Goal: Book appointment/travel/reservation

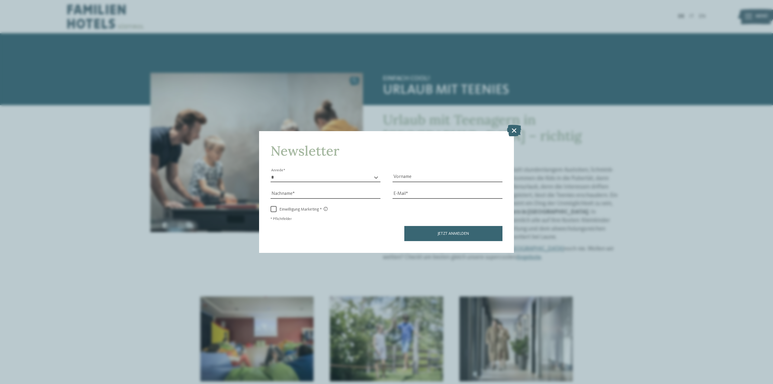
click at [517, 127] on icon at bounding box center [514, 130] width 14 height 11
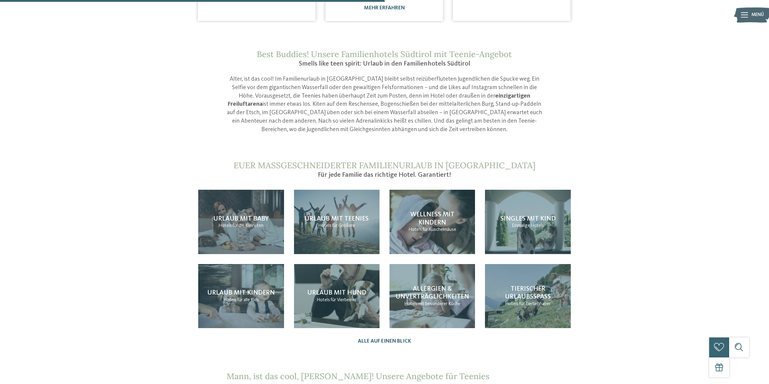
scroll to position [664, 0]
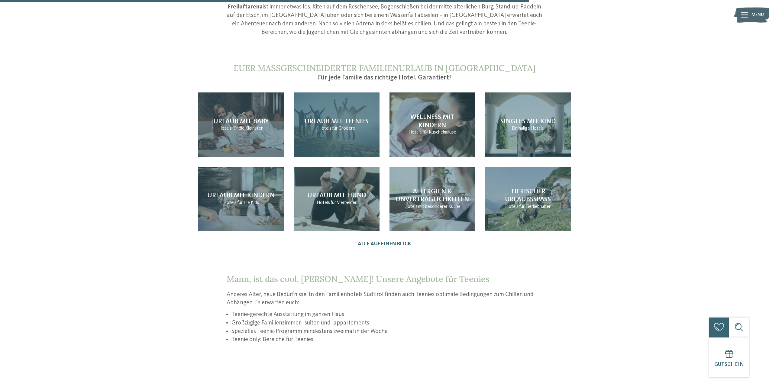
click at [339, 133] on div "Urlaub mit Teenies Hotels für Größere" at bounding box center [336, 124] width 85 height 64
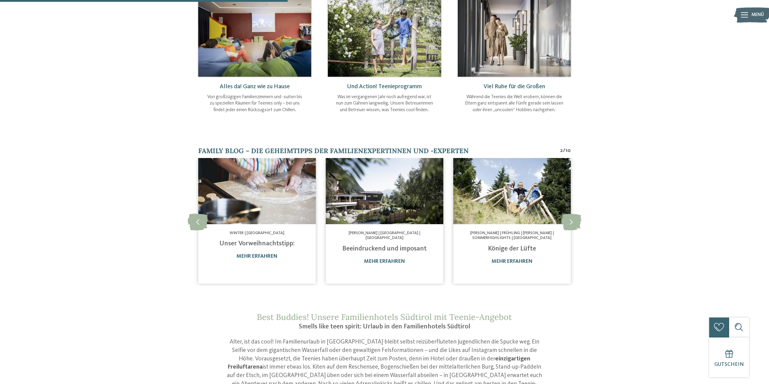
scroll to position [302, 0]
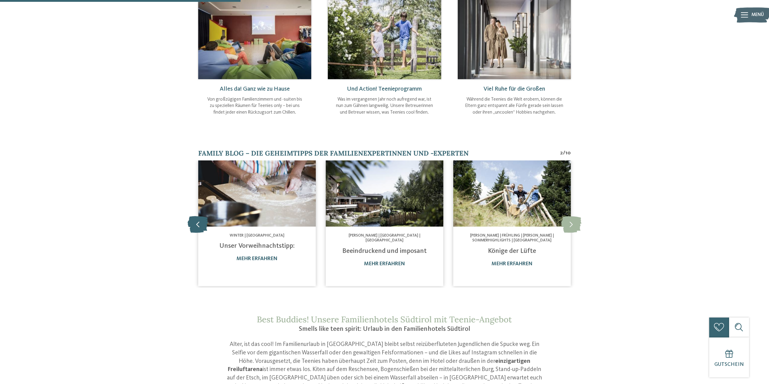
click at [196, 216] on icon at bounding box center [198, 224] width 21 height 17
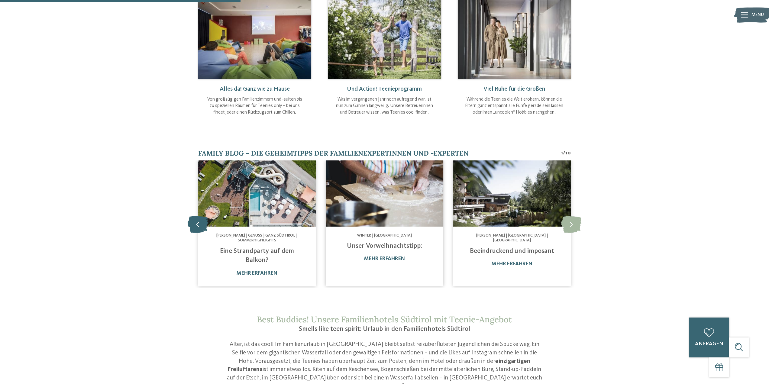
click at [193, 216] on icon at bounding box center [198, 224] width 21 height 17
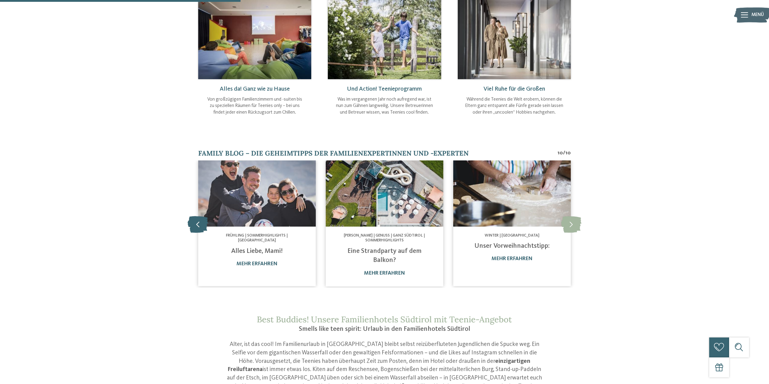
click at [193, 216] on icon at bounding box center [198, 224] width 21 height 17
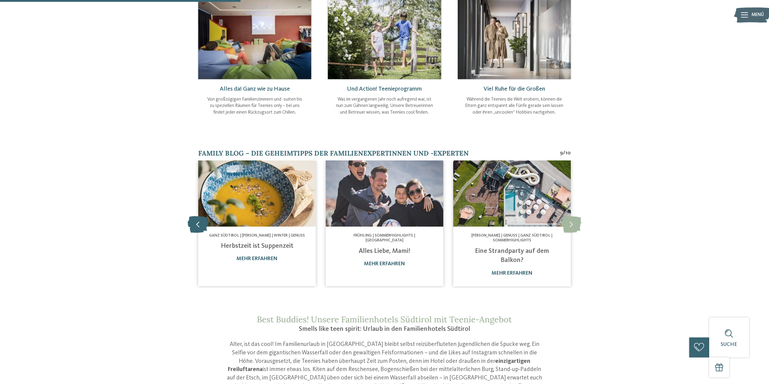
click at [193, 216] on icon at bounding box center [198, 224] width 21 height 17
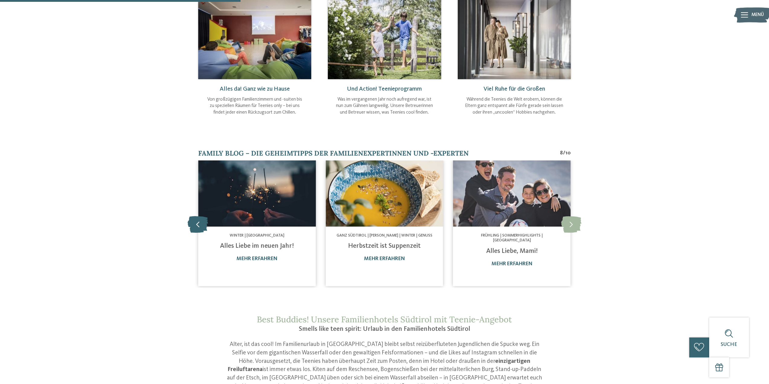
click at [193, 216] on icon at bounding box center [198, 224] width 21 height 17
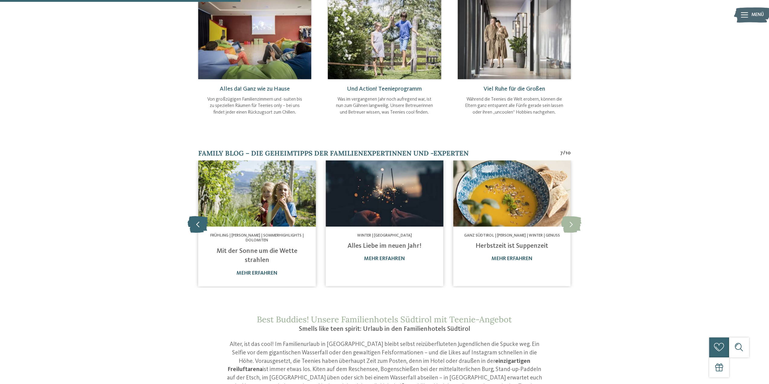
click at [193, 216] on icon at bounding box center [198, 224] width 21 height 17
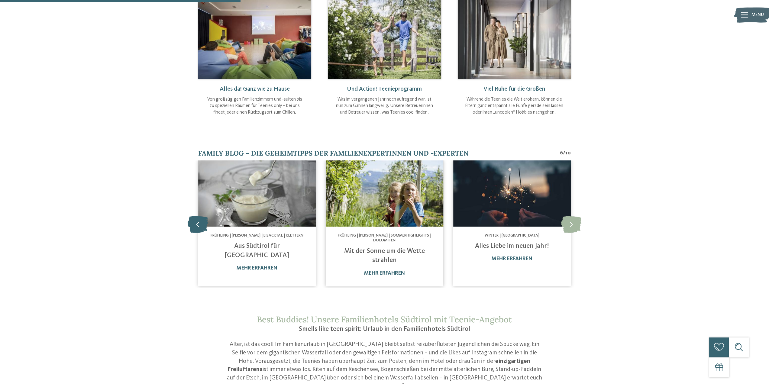
click at [193, 216] on icon at bounding box center [198, 224] width 21 height 17
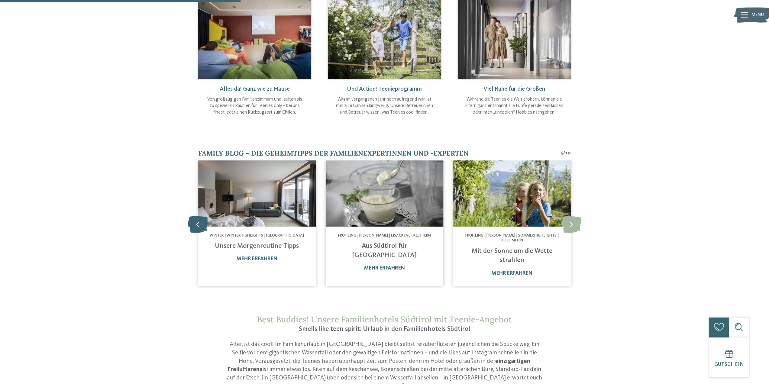
click at [193, 216] on icon at bounding box center [198, 224] width 21 height 17
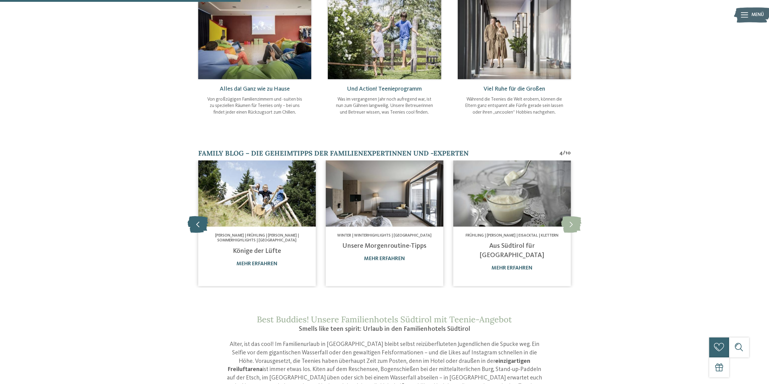
click at [193, 216] on icon at bounding box center [198, 224] width 21 height 17
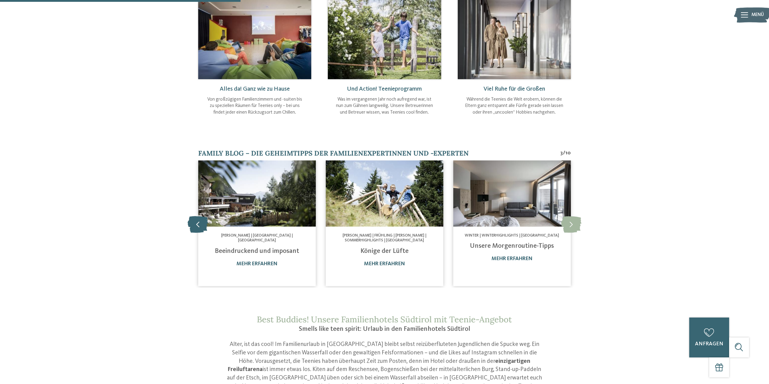
click at [193, 216] on icon at bounding box center [198, 224] width 21 height 17
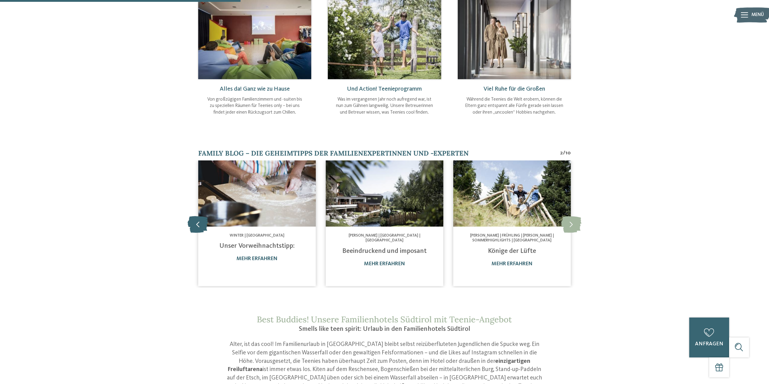
click at [193, 216] on icon at bounding box center [198, 224] width 21 height 17
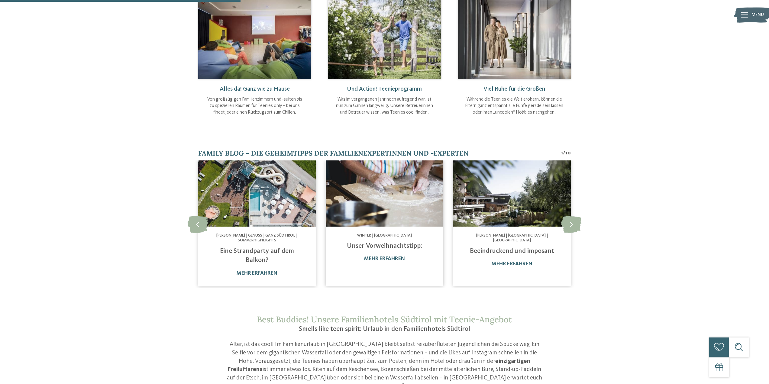
click at [234, 221] on img at bounding box center [256, 193] width 117 height 66
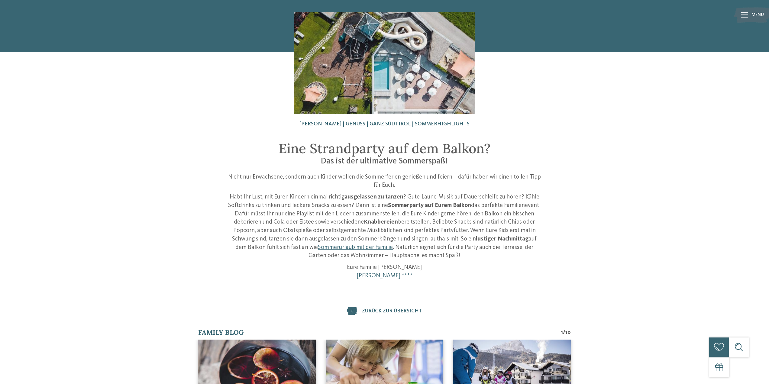
scroll to position [121, 0]
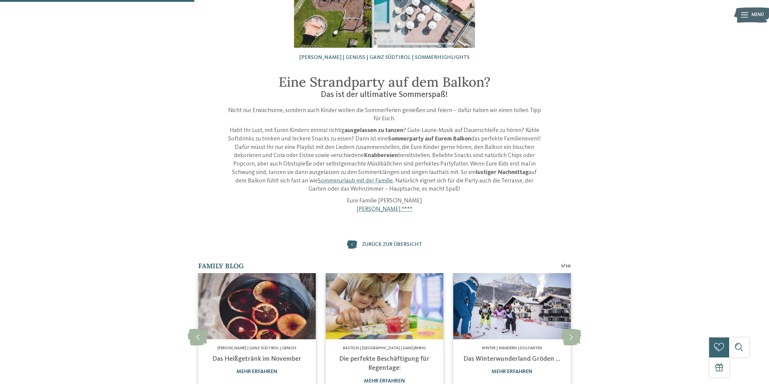
click at [390, 208] on link "[PERSON_NAME] ****" at bounding box center [384, 209] width 56 height 6
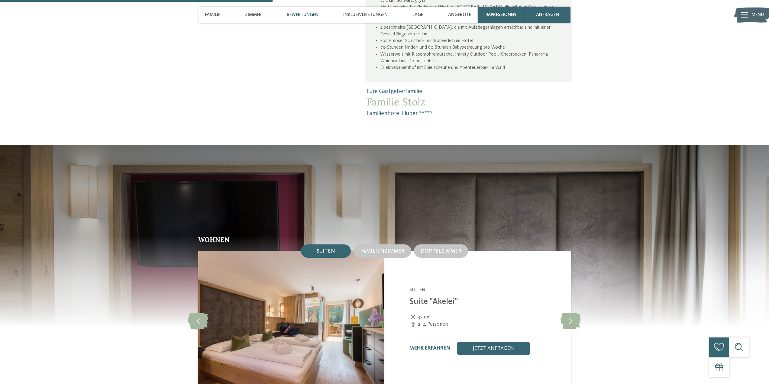
scroll to position [815, 0]
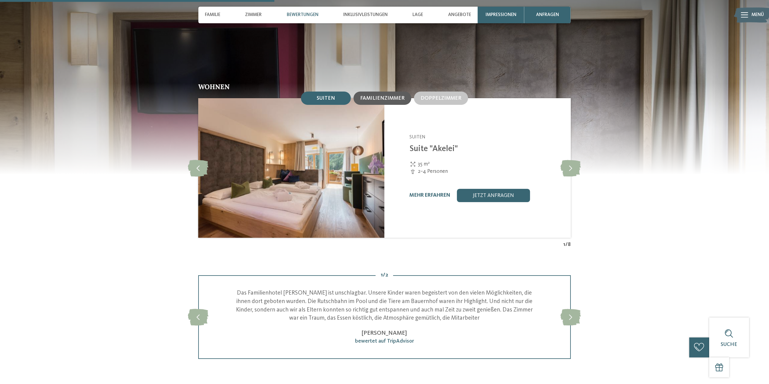
click at [378, 96] on span "Familienzimmer" at bounding box center [382, 98] width 44 height 5
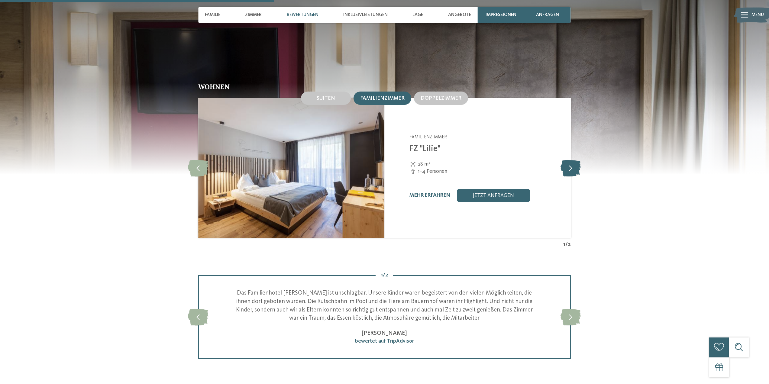
click at [573, 160] on icon at bounding box center [570, 168] width 20 height 17
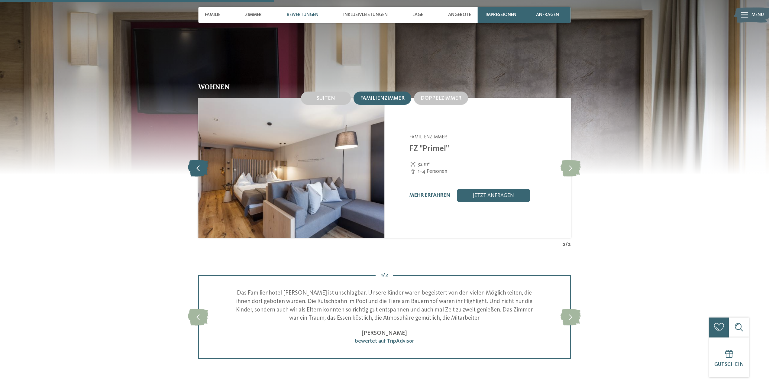
click at [199, 160] on icon at bounding box center [198, 168] width 21 height 17
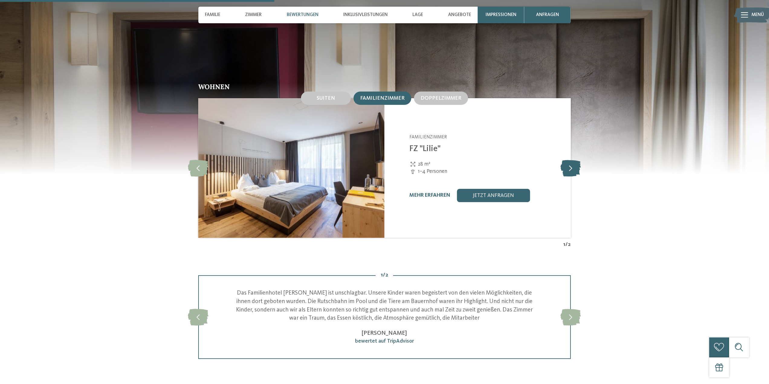
click at [570, 160] on icon at bounding box center [570, 168] width 20 height 17
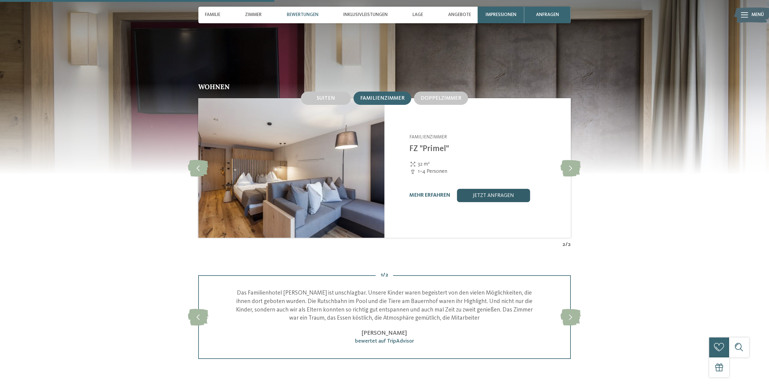
click at [494, 189] on link "jetzt anfragen" at bounding box center [493, 195] width 73 height 13
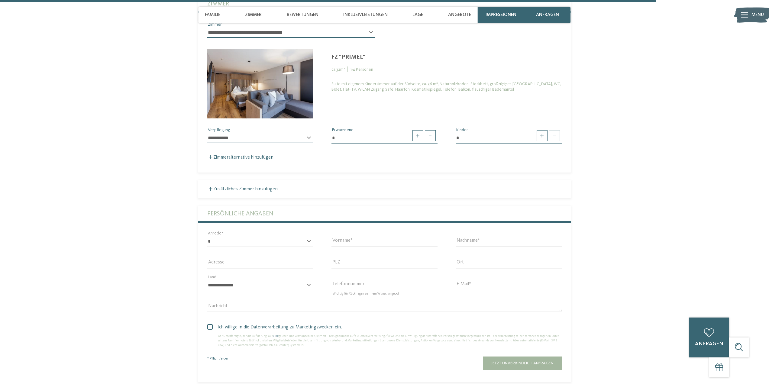
scroll to position [1996, 0]
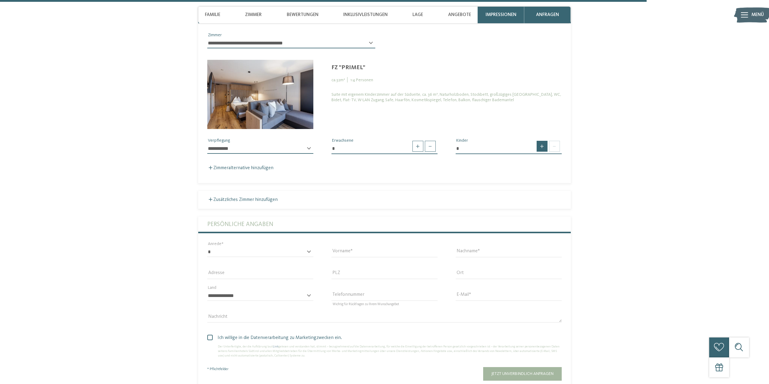
click at [545, 141] on span at bounding box center [541, 146] width 11 height 11
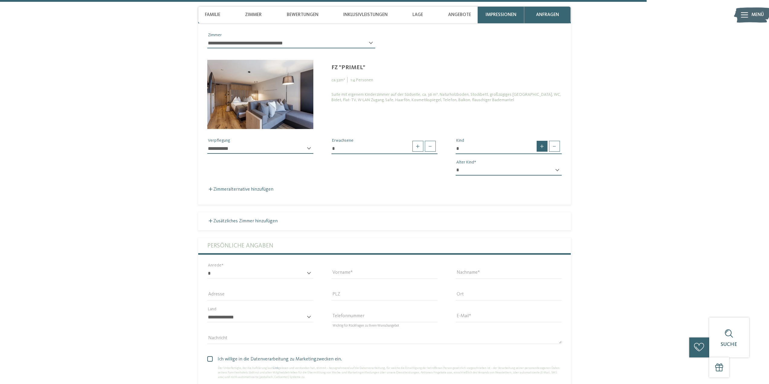
click at [545, 141] on span at bounding box center [541, 146] width 11 height 11
type input "*"
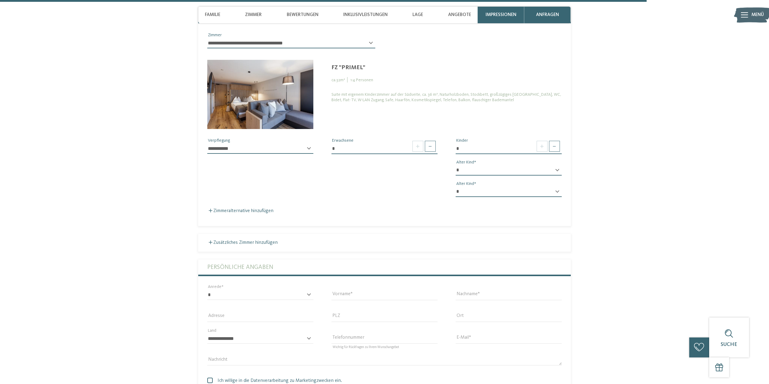
click at [526, 165] on select "* * * * * * * * * * * ** ** ** ** ** ** ** **" at bounding box center [508, 170] width 106 height 10
select select "**"
click at [455, 165] on select "* * * * * * * * * * * ** ** ** ** ** ** ** **" at bounding box center [508, 170] width 106 height 10
click at [474, 187] on select "* * * * * * * * * * * ** ** ** ** ** ** ** **" at bounding box center [508, 192] width 106 height 10
select select "**"
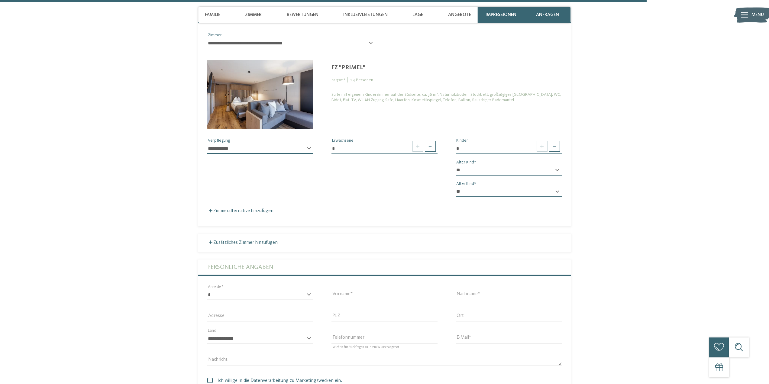
click at [455, 187] on select "* * * * * * * * * * * ** ** ** ** ** ** ** **" at bounding box center [508, 192] width 106 height 10
click at [265, 143] on select "**********" at bounding box center [260, 148] width 106 height 10
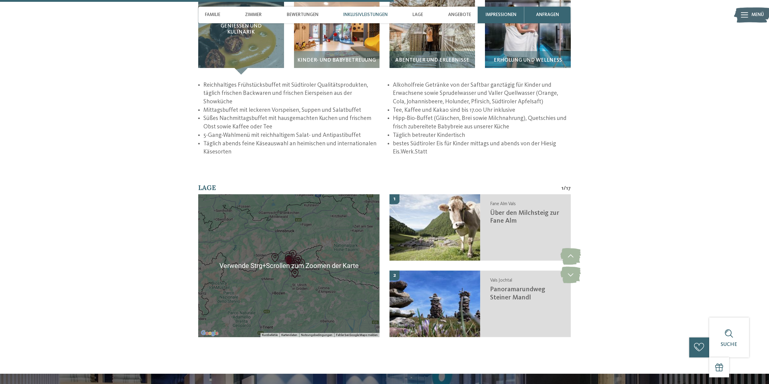
scroll to position [1210, 0]
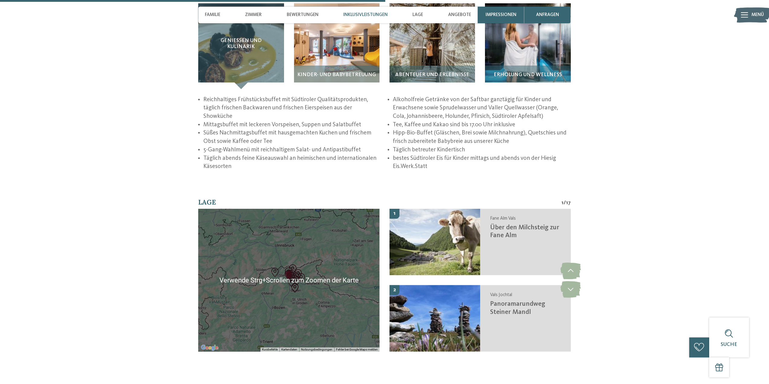
click at [272, 275] on div at bounding box center [288, 280] width 181 height 143
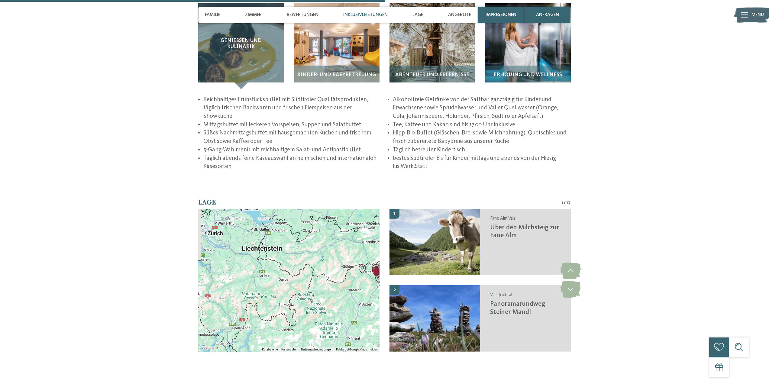
drag, startPoint x: 279, startPoint y: 258, endPoint x: 367, endPoint y: 255, distance: 88.3
click at [367, 255] on div at bounding box center [288, 280] width 181 height 143
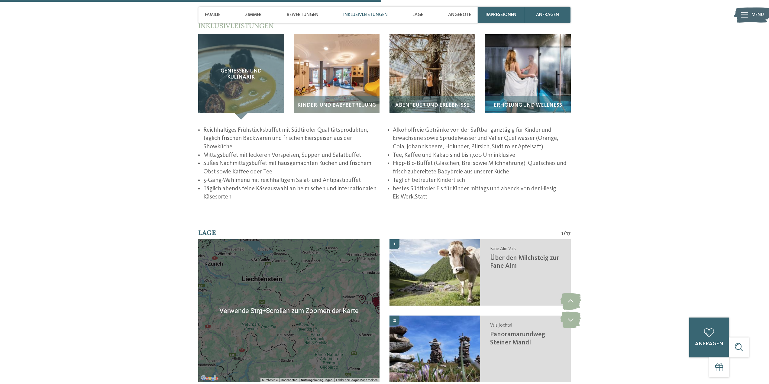
scroll to position [1150, 0]
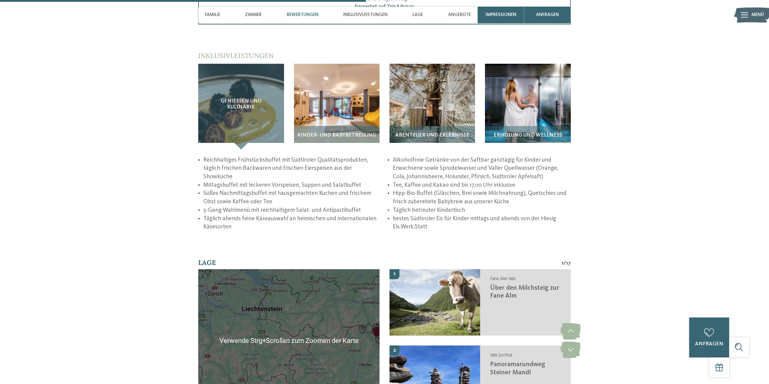
click at [315, 293] on div at bounding box center [288, 340] width 181 height 143
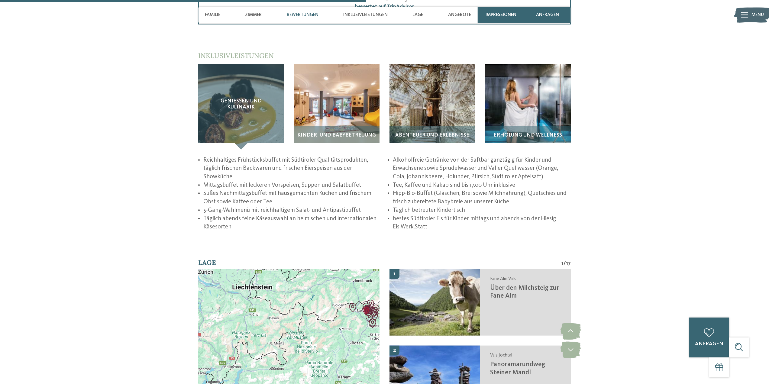
drag, startPoint x: 309, startPoint y: 302, endPoint x: 299, endPoint y: 280, distance: 24.4
click at [299, 280] on div at bounding box center [288, 340] width 181 height 143
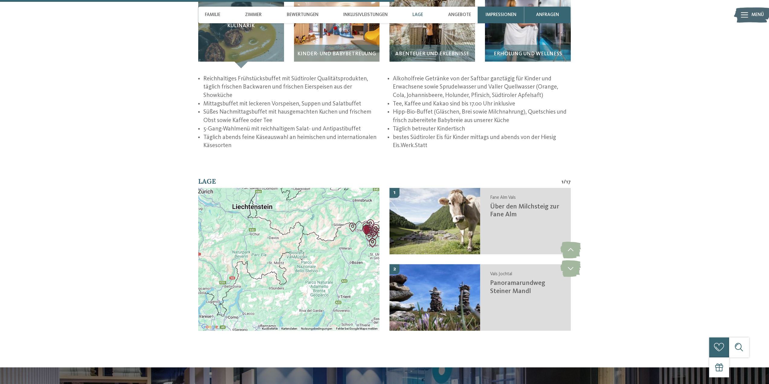
scroll to position [1240, 0]
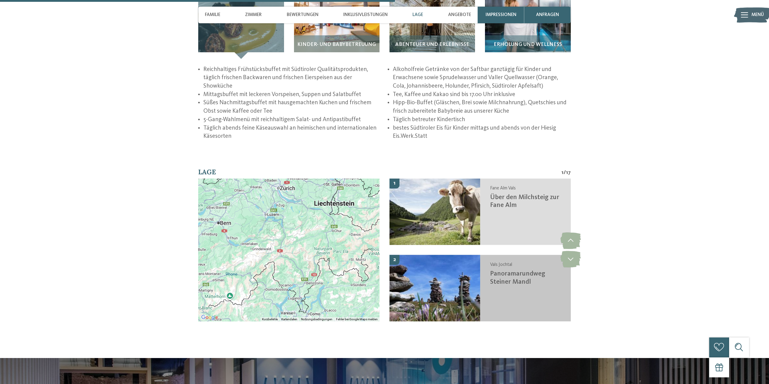
drag, startPoint x: 317, startPoint y: 261, endPoint x: 400, endPoint y: 267, distance: 82.7
click at [400, 267] on div "← Nach links → Nach rechts ↑ Nach oben ↓ Nach unten + Heranzoomen - Herauszoome…" at bounding box center [384, 254] width 372 height 153
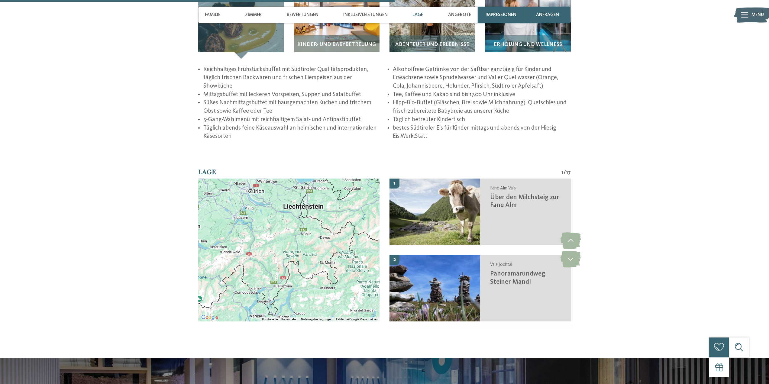
drag, startPoint x: 309, startPoint y: 266, endPoint x: 256, endPoint y: 269, distance: 53.3
click at [256, 270] on div at bounding box center [288, 249] width 181 height 143
